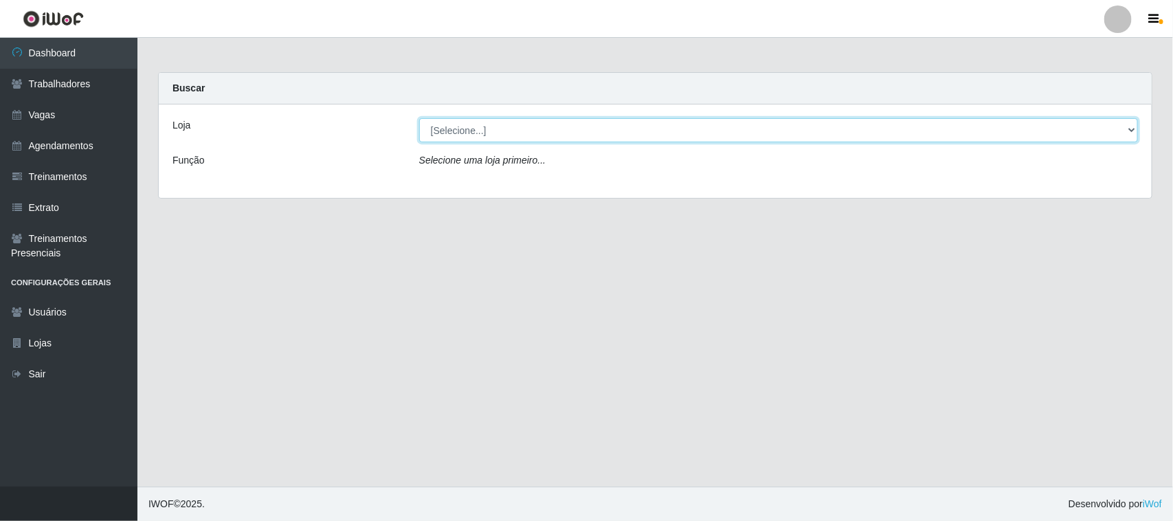
click at [708, 131] on select "[Selecione...] Nordestão - [GEOGRAPHIC_DATA]" at bounding box center [778, 130] width 718 height 24
click at [419, 118] on select "[Selecione...] Nordestão - [GEOGRAPHIC_DATA]" at bounding box center [778, 130] width 718 height 24
click at [718, 141] on select "[Selecione...] Nordestão - [GEOGRAPHIC_DATA]" at bounding box center [778, 130] width 718 height 24
select select "382"
click at [419, 118] on select "[Selecione...] Nordestão - [GEOGRAPHIC_DATA]" at bounding box center [778, 130] width 718 height 24
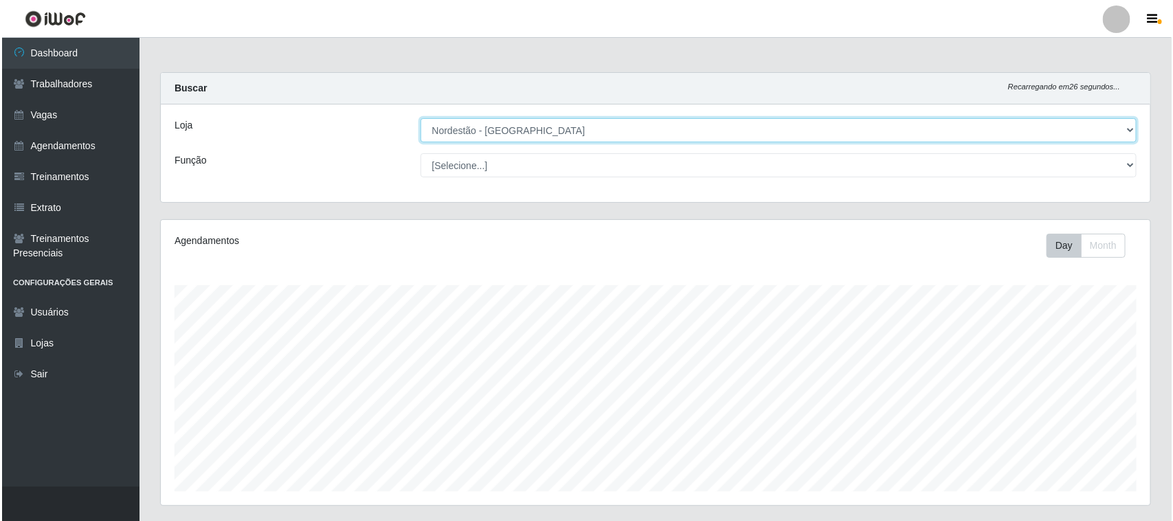
scroll to position [393, 0]
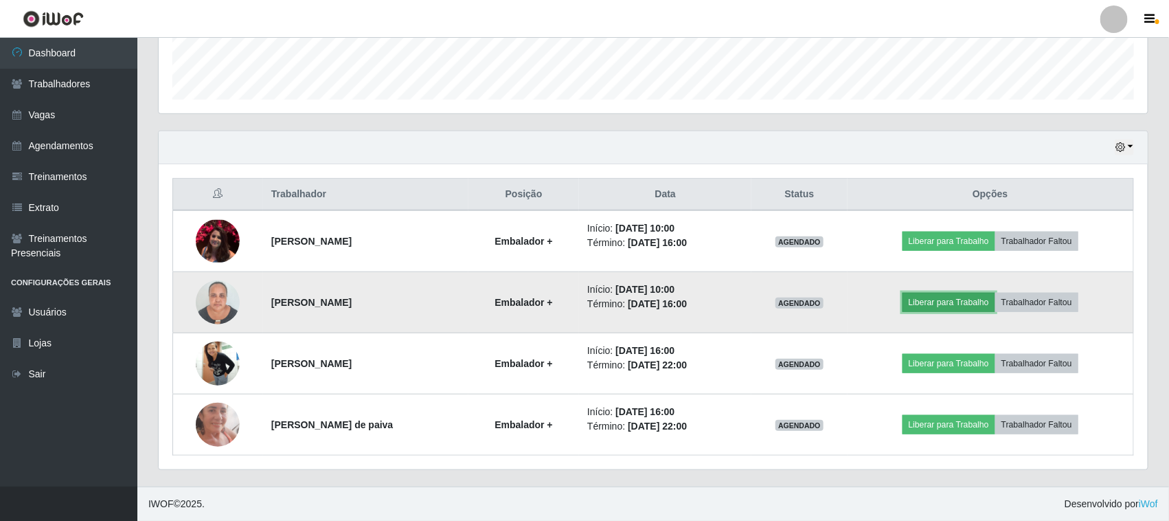
click at [932, 306] on button "Liberar para Trabalho" at bounding box center [949, 302] width 93 height 19
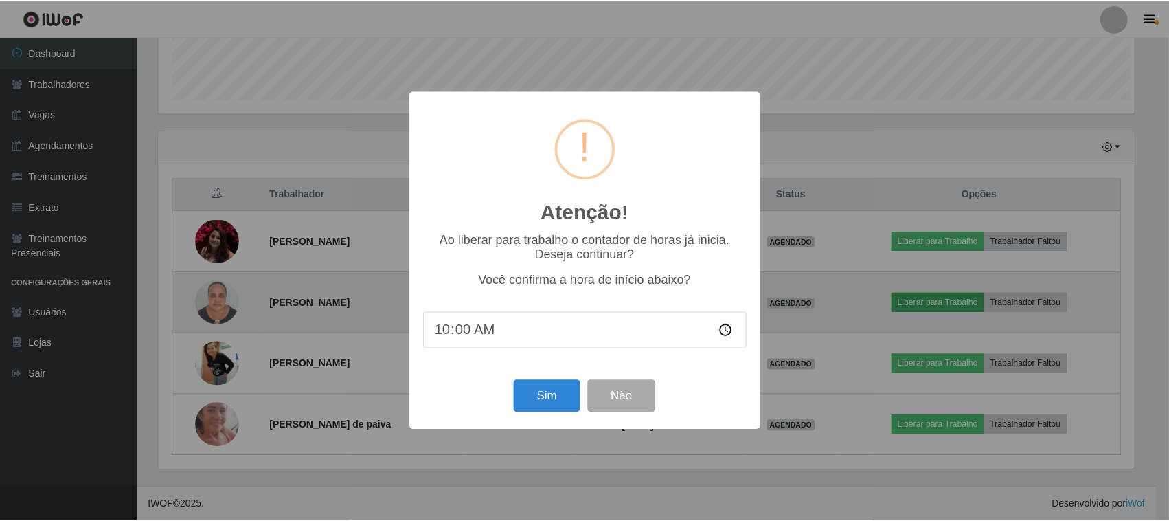
scroll to position [286, 979]
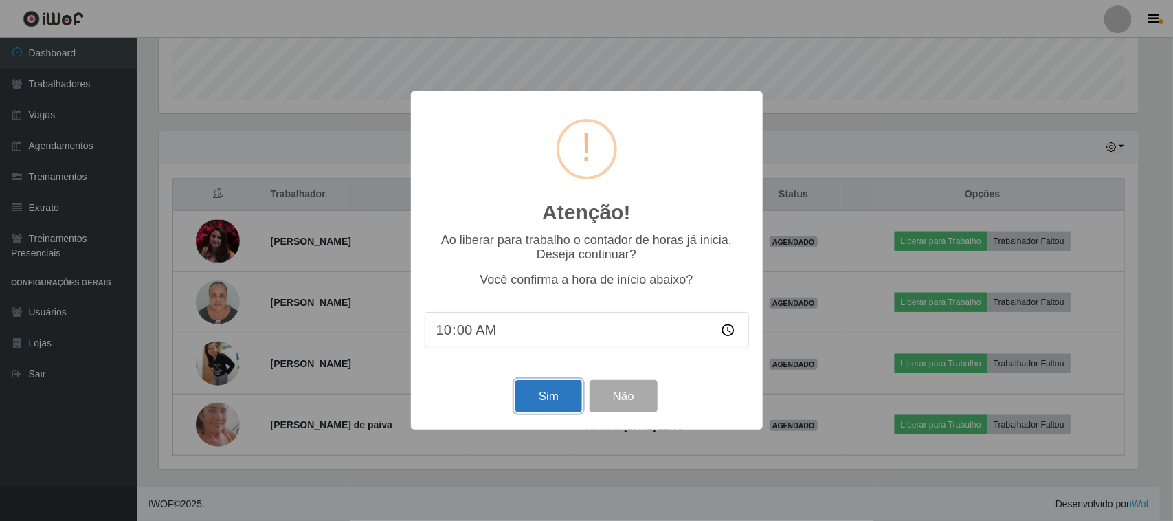
click at [550, 402] on button "Sim" at bounding box center [548, 396] width 67 height 32
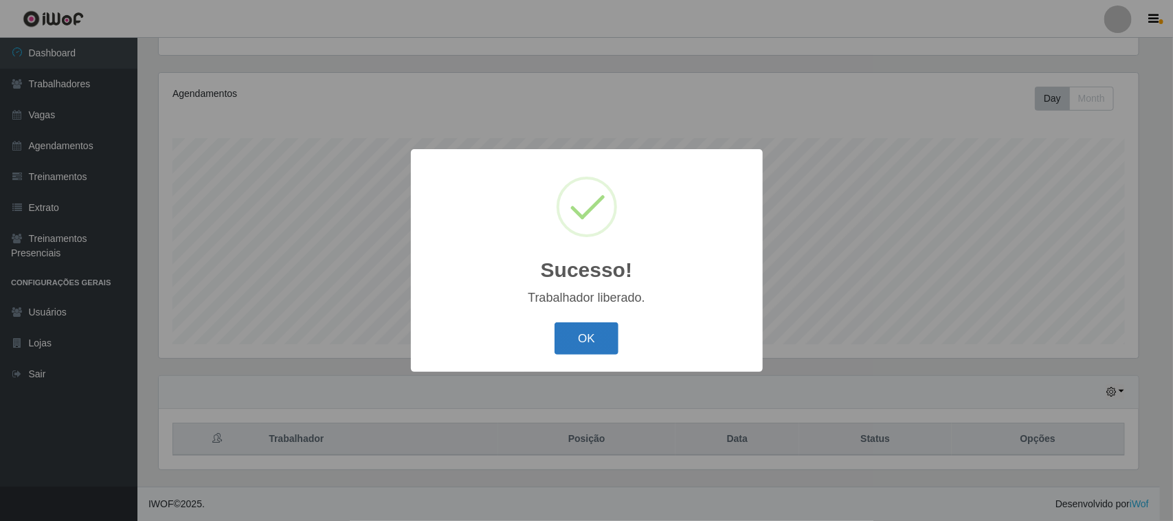
click at [582, 330] on button "OK" at bounding box center [586, 338] width 64 height 32
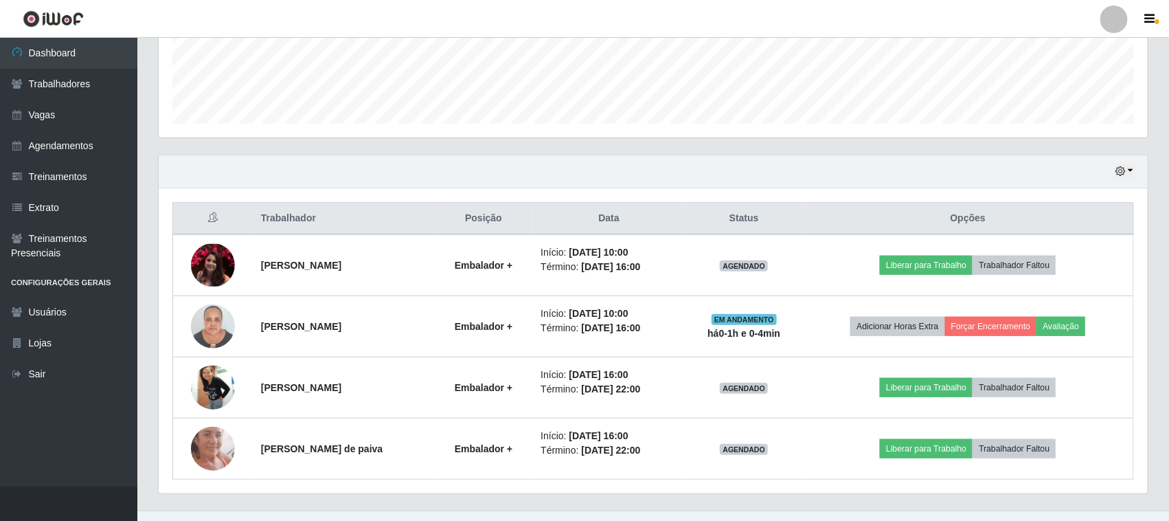
scroll to position [393, 0]
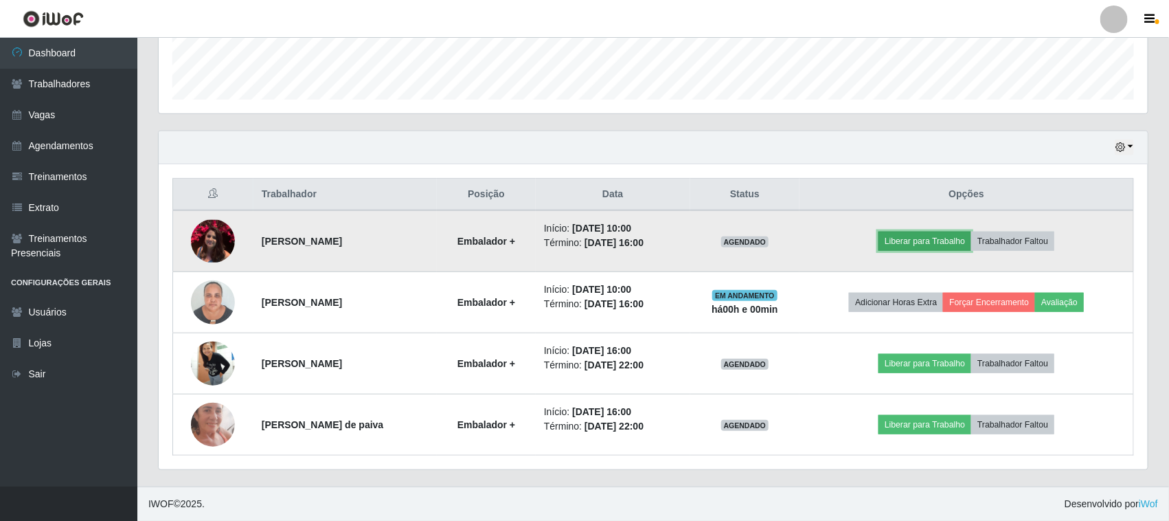
click at [939, 239] on button "Liberar para Trabalho" at bounding box center [925, 240] width 93 height 19
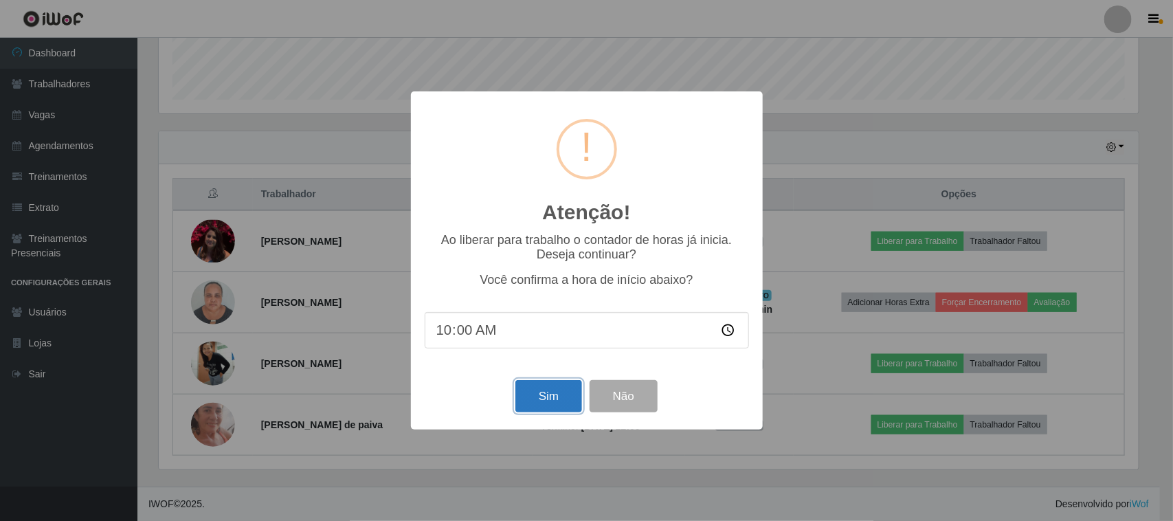
click at [539, 406] on button "Sim" at bounding box center [548, 396] width 67 height 32
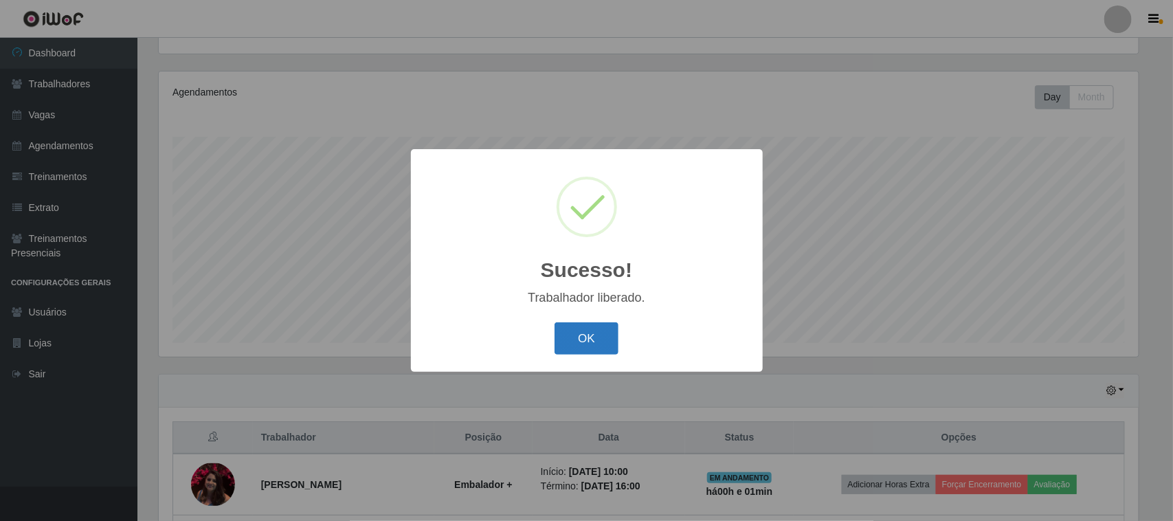
click at [600, 345] on button "OK" at bounding box center [586, 338] width 64 height 32
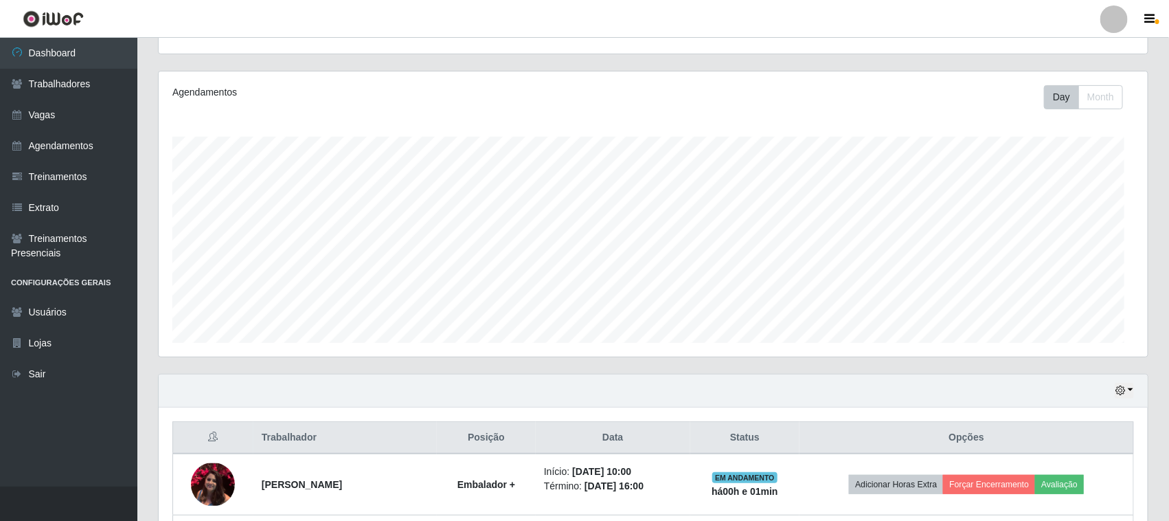
scroll to position [286, 989]
